Goal: Information Seeking & Learning: Learn about a topic

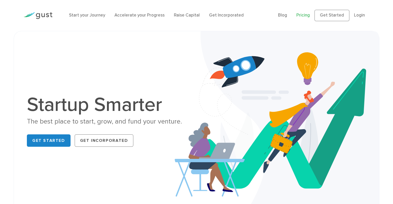
click at [310, 15] on link "Pricing" at bounding box center [302, 15] width 13 height 5
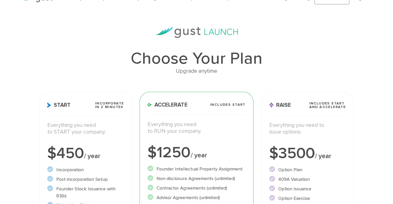
scroll to position [26, 0]
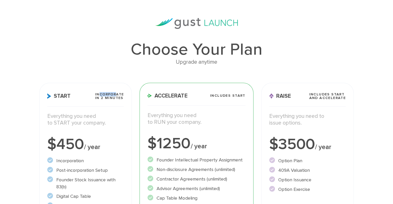
drag, startPoint x: 100, startPoint y: 93, endPoint x: 117, endPoint y: 95, distance: 16.9
click at [117, 95] on span "Incorporate in 2 Minutes" at bounding box center [109, 96] width 29 height 7
drag, startPoint x: 215, startPoint y: 96, endPoint x: 241, endPoint y: 95, distance: 26.1
click at [238, 95] on span "Includes START" at bounding box center [227, 96] width 35 height 4
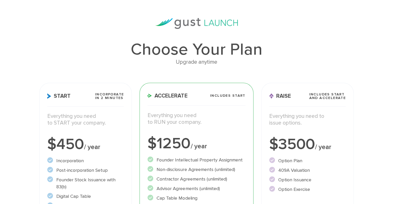
click at [241, 95] on span "Includes START" at bounding box center [227, 96] width 35 height 4
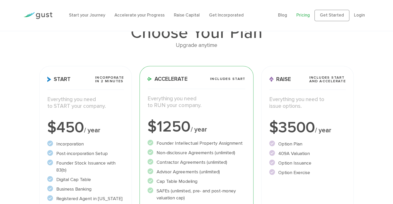
scroll to position [52, 0]
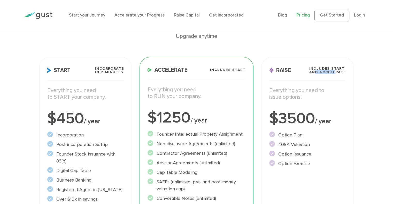
drag, startPoint x: 329, startPoint y: 72, endPoint x: 333, endPoint y: 72, distance: 3.9
click at [333, 72] on span "Includes START and ACCELERATE" at bounding box center [327, 70] width 37 height 7
click at [334, 72] on span "Includes START and ACCELERATE" at bounding box center [327, 70] width 37 height 7
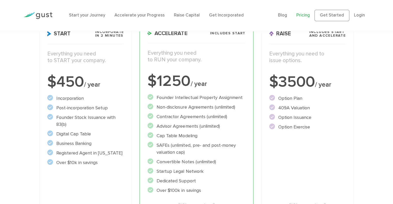
scroll to position [103, 0]
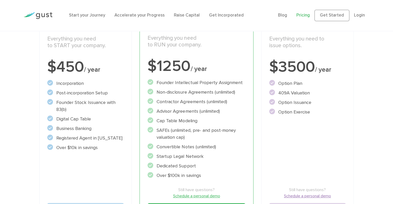
drag, startPoint x: 298, startPoint y: 93, endPoint x: 304, endPoint y: 93, distance: 6.2
click at [303, 93] on li "409A Valuation" at bounding box center [307, 93] width 77 height 7
click at [304, 93] on li "409A Valuation" at bounding box center [307, 93] width 77 height 7
drag, startPoint x: 284, startPoint y: 103, endPoint x: 299, endPoint y: 102, distance: 14.5
click at [298, 103] on li "Option Issuance" at bounding box center [307, 102] width 77 height 7
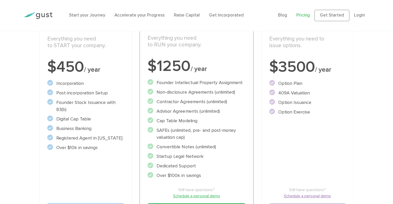
click at [299, 102] on li "Option Issuance" at bounding box center [307, 102] width 77 height 7
drag, startPoint x: 285, startPoint y: 110, endPoint x: 307, endPoint y: 112, distance: 21.8
click at [307, 112] on li "Option Exercise" at bounding box center [307, 112] width 77 height 7
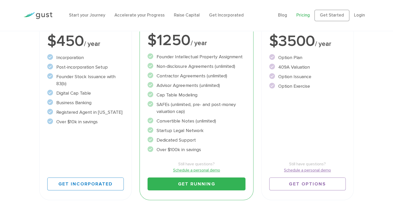
drag, startPoint x: 202, startPoint y: 104, endPoint x: 222, endPoint y: 106, distance: 19.7
click at [221, 106] on li "SAFEs (unlimited, pre- and post-money valuation cap)" at bounding box center [196, 108] width 98 height 14
click at [222, 106] on li "SAFEs (unlimited, pre- and post-money valuation cap)" at bounding box center [196, 108] width 98 height 14
drag, startPoint x: 162, startPoint y: 129, endPoint x: 193, endPoint y: 131, distance: 30.5
click at [193, 131] on li "Startup Legal Network" at bounding box center [196, 130] width 98 height 7
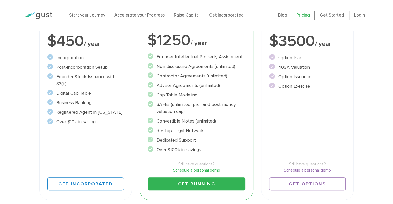
click at [193, 131] on li "Startup Legal Network" at bounding box center [196, 130] width 98 height 7
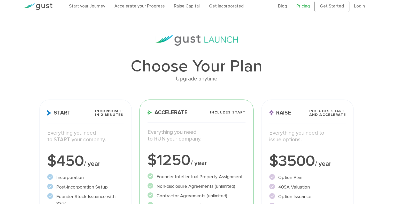
scroll to position [0, 0]
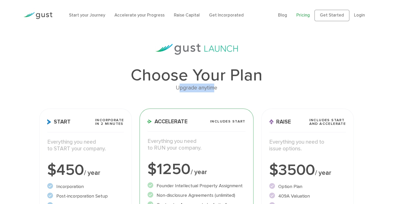
drag, startPoint x: 201, startPoint y: 89, endPoint x: 216, endPoint y: 89, distance: 14.7
click at [216, 89] on div "Upgrade anytime" at bounding box center [196, 88] width 314 height 9
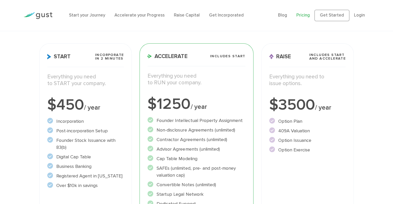
scroll to position [77, 0]
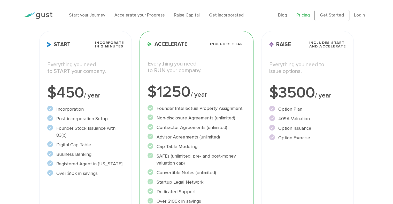
drag, startPoint x: 63, startPoint y: 109, endPoint x: 96, endPoint y: 119, distance: 34.8
click at [96, 119] on ul "Incorporation" at bounding box center [85, 141] width 77 height 71
click at [97, 119] on li "Post-incorporation Setup" at bounding box center [85, 118] width 77 height 7
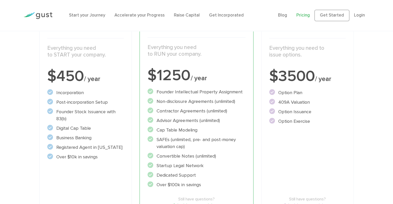
scroll to position [103, 0]
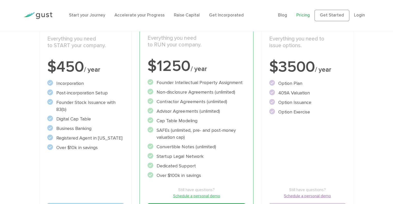
drag, startPoint x: 76, startPoint y: 104, endPoint x: 93, endPoint y: 105, distance: 16.8
click at [92, 105] on li "Founder Stock Issuance with 83(b)" at bounding box center [85, 106] width 77 height 14
click at [93, 105] on li "Founder Stock Issuance with 83(b)" at bounding box center [85, 106] width 77 height 14
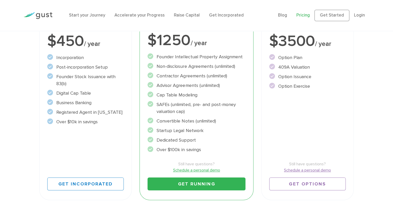
drag, startPoint x: 60, startPoint y: 93, endPoint x: 88, endPoint y: 94, distance: 28.2
click at [88, 94] on li "Digital Cap Table" at bounding box center [85, 93] width 77 height 7
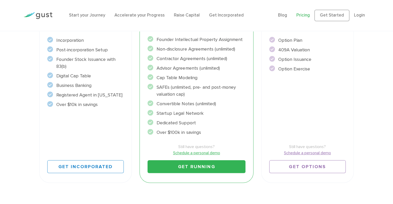
scroll to position [155, 0]
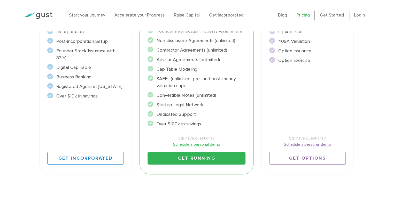
drag, startPoint x: 61, startPoint y: 79, endPoint x: 85, endPoint y: 79, distance: 24.0
click at [85, 79] on li "Business Banking" at bounding box center [85, 77] width 77 height 7
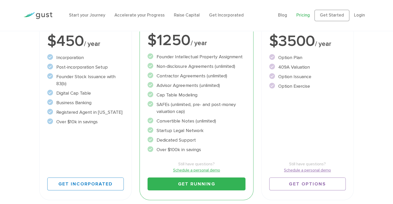
scroll to position [103, 0]
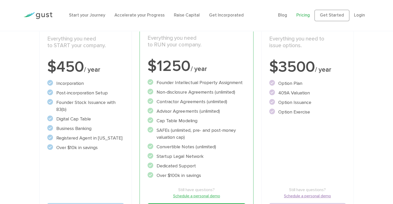
drag, startPoint x: 204, startPoint y: 83, endPoint x: 230, endPoint y: 82, distance: 26.9
click at [230, 82] on li "Founder Intellectual Property Assignment" at bounding box center [196, 82] width 98 height 7
click at [231, 82] on li "Founder Intellectual Property Assignment" at bounding box center [196, 82] width 98 height 7
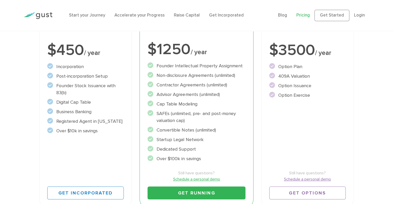
scroll to position [129, 0]
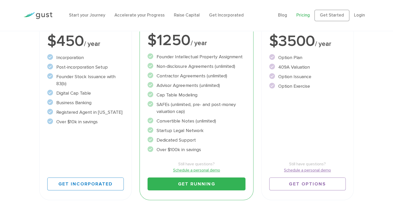
drag, startPoint x: 162, startPoint y: 94, endPoint x: 194, endPoint y: 96, distance: 32.1
click at [193, 96] on li "Cap Table Modeling" at bounding box center [196, 95] width 98 height 7
click at [194, 96] on li "Cap Table Modeling" at bounding box center [196, 95] width 98 height 7
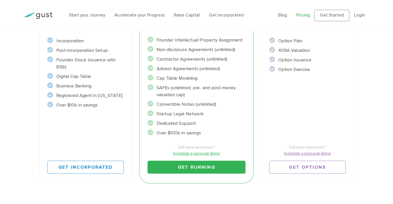
scroll to position [155, 0]
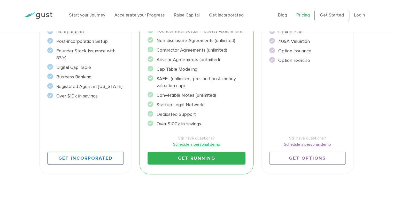
drag, startPoint x: 161, startPoint y: 95, endPoint x: 196, endPoint y: 96, distance: 34.9
click at [195, 96] on li "Convertible Notes (unlimited)" at bounding box center [196, 95] width 98 height 7
click at [196, 96] on li "Convertible Notes (unlimited)" at bounding box center [196, 95] width 98 height 7
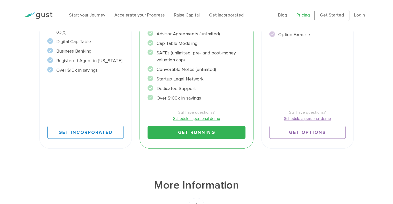
drag, startPoint x: 164, startPoint y: 80, endPoint x: 201, endPoint y: 82, distance: 37.5
click at [201, 82] on li "Startup Legal Network" at bounding box center [196, 79] width 98 height 7
click at [202, 82] on li "Startup Legal Network" at bounding box center [196, 79] width 98 height 7
drag, startPoint x: 165, startPoint y: 87, endPoint x: 187, endPoint y: 89, distance: 22.3
click at [187, 89] on li "Dedicated Support" at bounding box center [196, 88] width 98 height 7
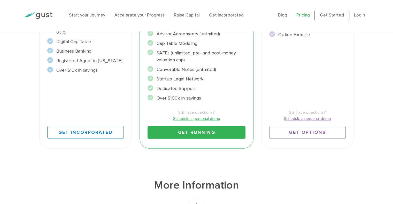
click at [187, 89] on li "Dedicated Support" at bounding box center [196, 88] width 98 height 7
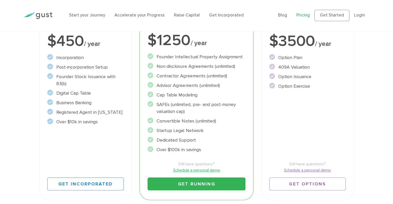
scroll to position [77, 0]
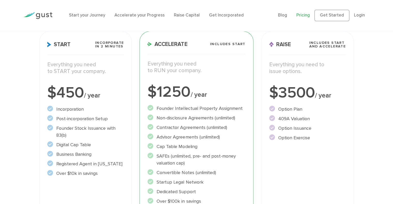
drag, startPoint x: 277, startPoint y: 107, endPoint x: 293, endPoint y: 107, distance: 16.8
click at [293, 107] on li "Option Plan" at bounding box center [307, 109] width 77 height 7
drag, startPoint x: 281, startPoint y: 118, endPoint x: 303, endPoint y: 120, distance: 21.8
click at [301, 119] on li "409A Valuation" at bounding box center [307, 118] width 77 height 7
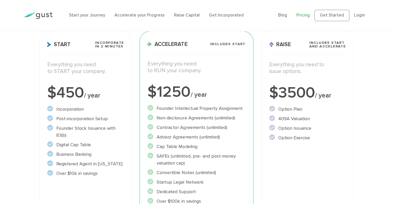
click at [302, 120] on li "409A Valuation" at bounding box center [307, 118] width 77 height 7
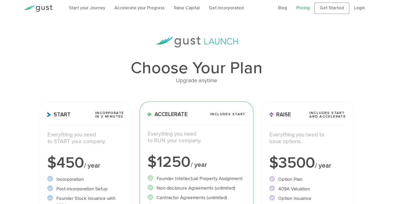
scroll to position [0, 0]
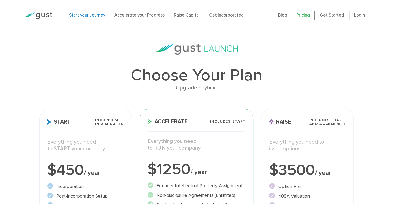
click at [78, 16] on link "Start your Journey" at bounding box center [87, 15] width 36 height 5
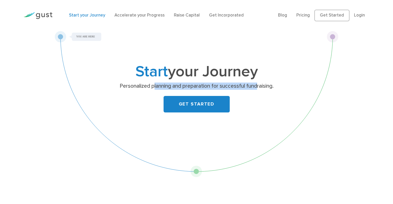
drag, startPoint x: 191, startPoint y: 88, endPoint x: 261, endPoint y: 89, distance: 69.7
click at [261, 89] on p "Personalized planning and preparation for successful fundraising." at bounding box center [196, 86] width 200 height 7
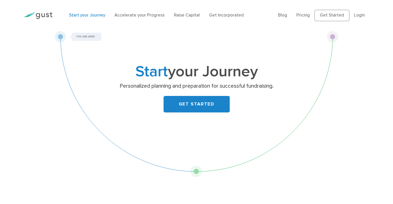
click at [263, 89] on p "Personalized planning and preparation for successful fundraising." at bounding box center [196, 86] width 200 height 7
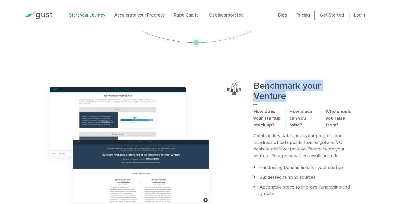
drag, startPoint x: 264, startPoint y: 88, endPoint x: 304, endPoint y: 98, distance: 40.6
click at [304, 98] on h3 "Benchmark your Venture" at bounding box center [303, 93] width 100 height 24
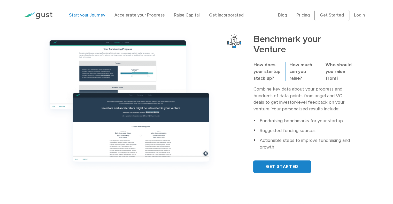
scroll to position [181, 0]
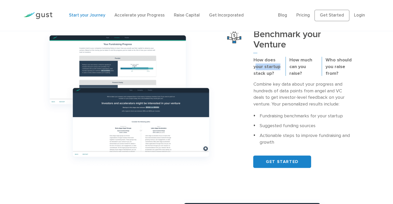
drag, startPoint x: 257, startPoint y: 67, endPoint x: 281, endPoint y: 68, distance: 24.1
click at [281, 68] on p "How does your startup stack up?" at bounding box center [267, 67] width 28 height 20
drag, startPoint x: 294, startPoint y: 61, endPoint x: 308, endPoint y: 63, distance: 14.4
click at [308, 63] on div "How much can you raise?" at bounding box center [303, 69] width 36 height 24
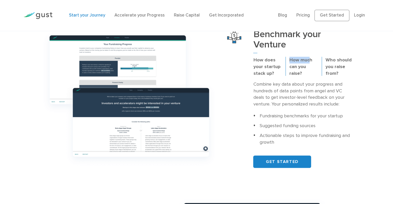
click at [308, 63] on p "How much can you raise?" at bounding box center [303, 67] width 28 height 20
drag, startPoint x: 326, startPoint y: 60, endPoint x: 342, endPoint y: 75, distance: 21.4
click at [339, 74] on div "Who should you raise from?" at bounding box center [340, 69] width 36 height 24
click at [342, 75] on p "Who should you raise from?" at bounding box center [339, 67] width 28 height 20
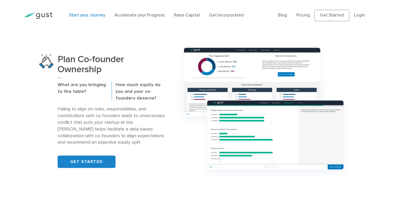
scroll to position [336, 0]
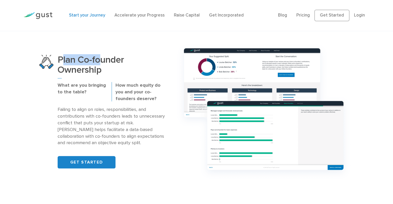
drag, startPoint x: 89, startPoint y: 61, endPoint x: 105, endPoint y: 61, distance: 15.8
click at [104, 61] on h3 "Plan Co-founder Ownership" at bounding box center [112, 67] width 108 height 24
click at [109, 61] on h3 "Plan Co-founder Ownership" at bounding box center [112, 67] width 108 height 24
click at [98, 83] on p "What are you bringing to the table?" at bounding box center [83, 88] width 50 height 13
drag, startPoint x: 63, startPoint y: 84, endPoint x: 101, endPoint y: 87, distance: 38.6
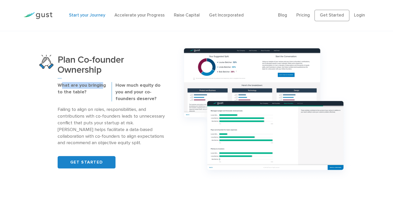
click at [101, 87] on p "What are you bringing to the table?" at bounding box center [83, 88] width 50 height 13
drag, startPoint x: 142, startPoint y: 87, endPoint x: 153, endPoint y: 87, distance: 11.1
click at [153, 87] on p "How much equity do you and your co-founders deserve?" at bounding box center [140, 92] width 50 height 20
drag, startPoint x: 114, startPoint y: 90, endPoint x: 123, endPoint y: 91, distance: 9.3
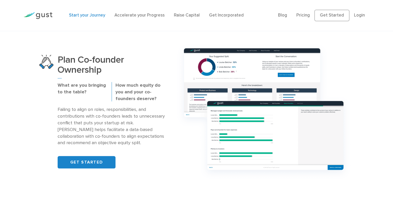
click at [115, 90] on div "How much equity do you and your co-founders deserve?" at bounding box center [141, 94] width 58 height 24
drag, startPoint x: 136, startPoint y: 97, endPoint x: 145, endPoint y: 98, distance: 8.3
click at [145, 98] on div "How much equity do you and your co-founders deserve?" at bounding box center [141, 94] width 58 height 24
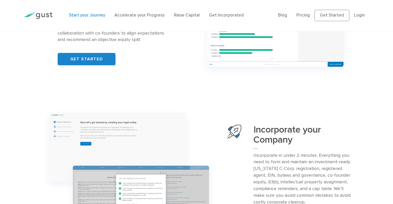
click at [266, 119] on div "Incorporate your Company Incorporate in under 2 minutes. Everything you need to…" at bounding box center [196, 176] width 322 height 142
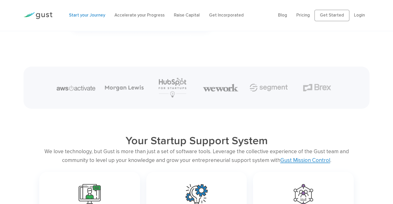
scroll to position [697, 0]
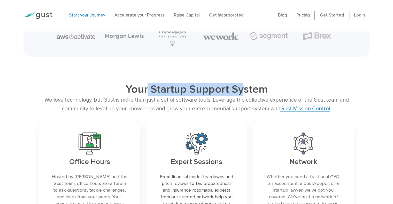
drag, startPoint x: 148, startPoint y: 89, endPoint x: 243, endPoint y: 93, distance: 95.4
click at [242, 93] on h2 "Your Startup Support System" at bounding box center [197, 89] width 252 height 13
click at [244, 93] on h2 "Your Startup Support System" at bounding box center [197, 89] width 252 height 13
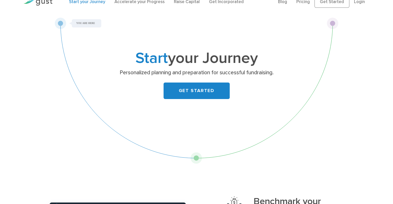
scroll to position [26, 0]
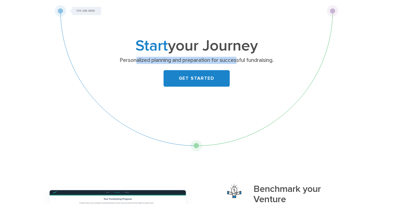
drag, startPoint x: 133, startPoint y: 61, endPoint x: 243, endPoint y: 63, distance: 109.5
click at [242, 63] on p "Personalized planning and preparation for successful fundraising." at bounding box center [196, 60] width 200 height 7
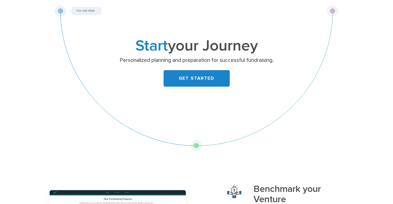
click at [243, 63] on p "Personalized planning and preparation for successful fundraising." at bounding box center [196, 60] width 200 height 7
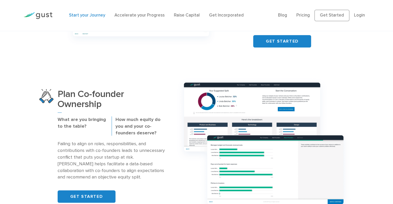
scroll to position [362, 0]
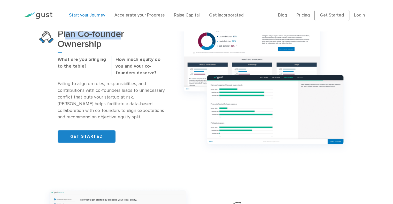
drag, startPoint x: 66, startPoint y: 35, endPoint x: 125, endPoint y: 39, distance: 59.3
click at [123, 39] on h3 "Plan Co-founder Ownership" at bounding box center [112, 41] width 108 height 24
click at [125, 39] on h3 "Plan Co-founder Ownership" at bounding box center [112, 41] width 108 height 24
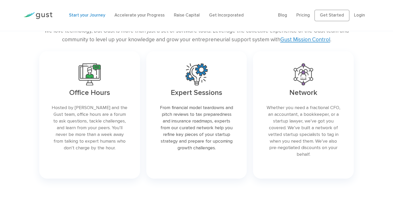
scroll to position [775, 0]
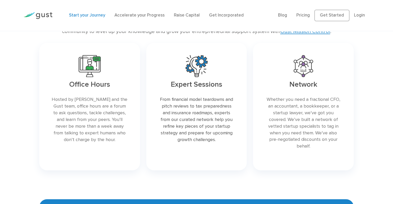
click at [224, 120] on link at bounding box center [196, 107] width 101 height 128
click at [224, 119] on link at bounding box center [196, 107] width 101 height 128
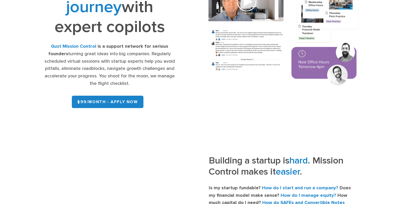
scroll to position [103, 0]
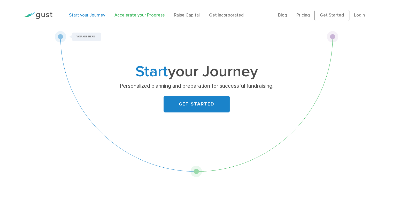
click at [121, 16] on link "Accelerate your Progress" at bounding box center [139, 15] width 50 height 5
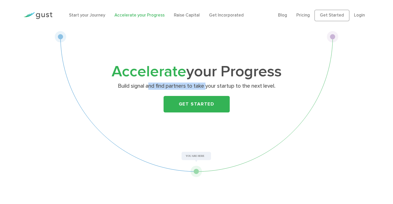
drag, startPoint x: 150, startPoint y: 87, endPoint x: 211, endPoint y: 88, distance: 61.5
click at [211, 88] on p "Build signal and find partners to take your startup to the next level." at bounding box center [196, 86] width 200 height 7
click at [175, 16] on link "Raise Capital" at bounding box center [187, 15] width 26 height 5
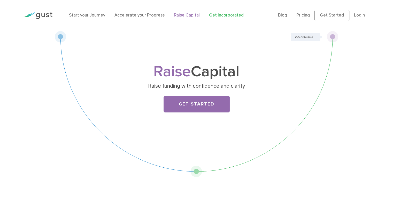
click at [225, 16] on link "Get Incorporated" at bounding box center [226, 15] width 35 height 5
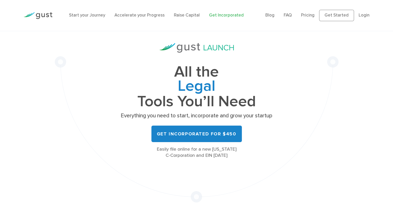
scroll to position [52, 0]
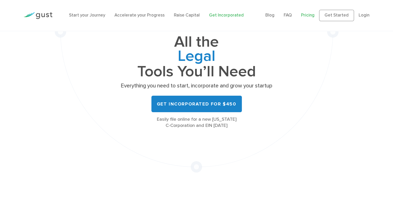
click at [307, 16] on link "Pricing" at bounding box center [307, 15] width 13 height 5
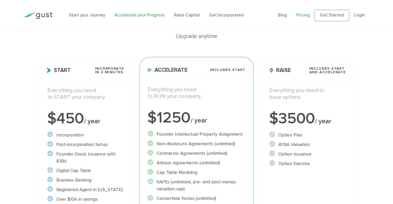
scroll to position [77, 0]
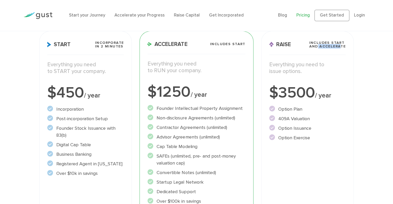
drag, startPoint x: 317, startPoint y: 47, endPoint x: 339, endPoint y: 47, distance: 22.2
click at [339, 47] on span "Includes START and ACCELERATE" at bounding box center [327, 44] width 37 height 7
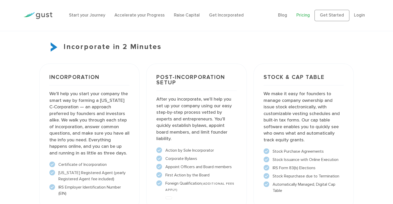
scroll to position [387, 0]
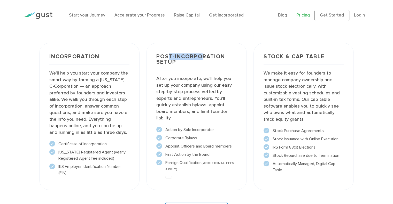
drag, startPoint x: 174, startPoint y: 57, endPoint x: 207, endPoint y: 59, distance: 33.4
click at [206, 59] on h3 "Post-incorporation setup" at bounding box center [196, 62] width 80 height 16
click at [207, 59] on h3 "Post-incorporation setup" at bounding box center [196, 62] width 80 height 16
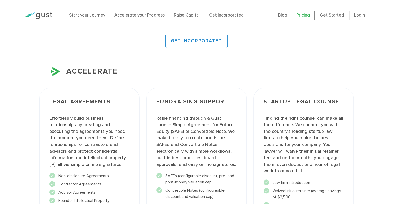
scroll to position [568, 0]
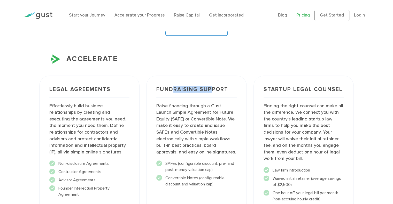
drag, startPoint x: 173, startPoint y: 84, endPoint x: 212, endPoint y: 87, distance: 39.6
click at [212, 87] on h3 "Fundraising Support" at bounding box center [196, 92] width 80 height 11
click at [214, 87] on h3 "Fundraising Support" at bounding box center [196, 92] width 80 height 11
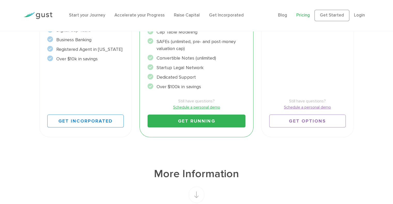
scroll to position [0, 0]
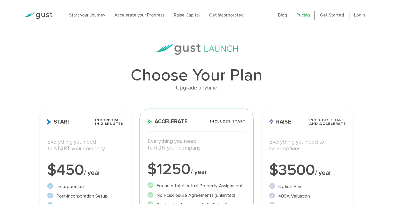
click at [48, 19] on img at bounding box center [38, 15] width 29 height 7
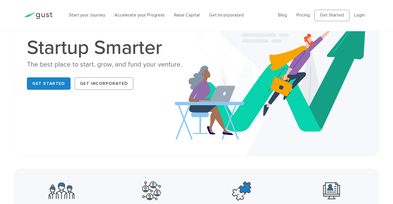
scroll to position [52, 0]
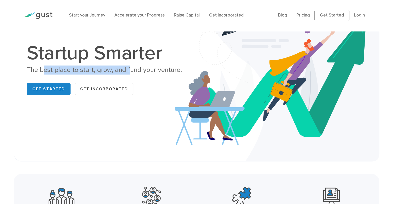
drag, startPoint x: 60, startPoint y: 70, endPoint x: 128, endPoint y: 71, distance: 67.4
click at [128, 71] on div "The best place to start, grow, and fund your venture." at bounding box center [110, 70] width 166 height 9
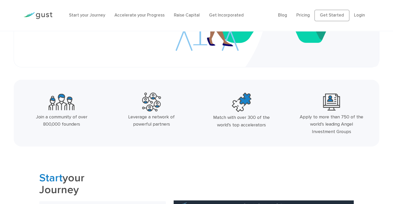
scroll to position [155, 0]
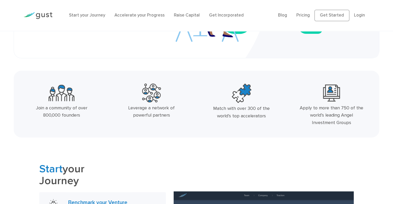
drag, startPoint x: 126, startPoint y: 107, endPoint x: 165, endPoint y: 108, distance: 39.0
click at [163, 108] on div "Leverage a network of powerful partners" at bounding box center [152, 112] width 66 height 15
click at [165, 108] on div "Leverage a network of powerful partners" at bounding box center [152, 112] width 66 height 15
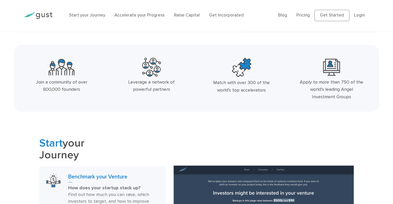
scroll to position [207, 0]
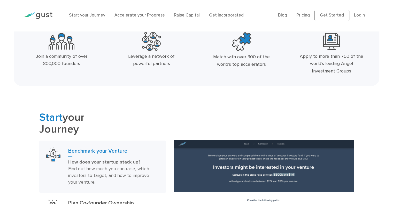
drag, startPoint x: 222, startPoint y: 57, endPoint x: 273, endPoint y: 57, distance: 50.6
click at [273, 57] on div "Match with over 300 of the world’s top accelerators" at bounding box center [241, 60] width 66 height 15
drag, startPoint x: 302, startPoint y: 56, endPoint x: 351, endPoint y: 64, distance: 49.9
click at [351, 63] on div "Apply to more than 750 of the world’s leading Angel Investment Groups" at bounding box center [332, 64] width 66 height 22
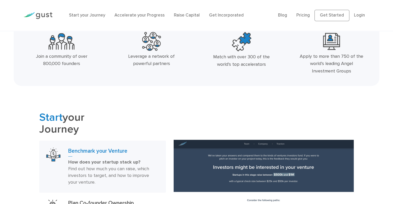
click at [346, 71] on div "Apply to more than 750 of the world’s leading Angel Investment Groups" at bounding box center [332, 64] width 66 height 22
drag, startPoint x: 322, startPoint y: 57, endPoint x: 356, endPoint y: 55, distance: 34.9
click at [355, 56] on div "Apply to more than 750 of the world’s leading Angel Investment Groups" at bounding box center [332, 64] width 66 height 22
click at [356, 55] on div "Apply to more than 750 of the world’s leading Angel Investment Groups" at bounding box center [332, 64] width 66 height 22
drag, startPoint x: 307, startPoint y: 56, endPoint x: 352, endPoint y: 58, distance: 45.7
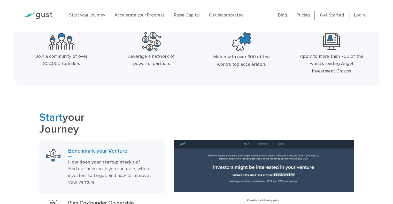
click at [351, 57] on div "Apply to more than 750 of the world’s leading Angel Investment Groups" at bounding box center [332, 64] width 66 height 22
click at [352, 58] on div "Apply to more than 750 of the world’s leading Angel Investment Groups" at bounding box center [332, 64] width 66 height 22
drag, startPoint x: 316, startPoint y: 65, endPoint x: 348, endPoint y: 64, distance: 32.3
click at [347, 65] on div "Apply to more than 750 of the world’s leading Angel Investment Groups" at bounding box center [332, 64] width 66 height 22
click at [348, 64] on div "Apply to more than 750 of the world’s leading Angel Investment Groups" at bounding box center [332, 64] width 66 height 22
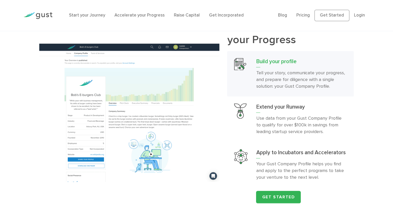
scroll to position [491, 0]
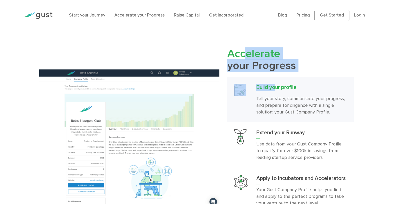
drag, startPoint x: 244, startPoint y: 58, endPoint x: 279, endPoint y: 74, distance: 38.6
click at [278, 74] on div "Accelerate your Progress Build your profile Tell your story, communicate your p…" at bounding box center [290, 138] width 127 height 181
click at [279, 74] on div "Accelerate your Progress Build your profile Tell your story, communicate your p…" at bounding box center [290, 138] width 127 height 181
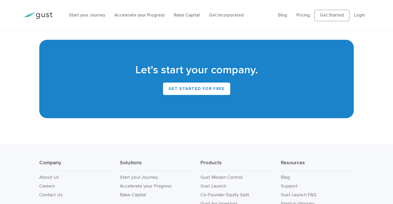
scroll to position [2351, 0]
